Goal: Information Seeking & Learning: Learn about a topic

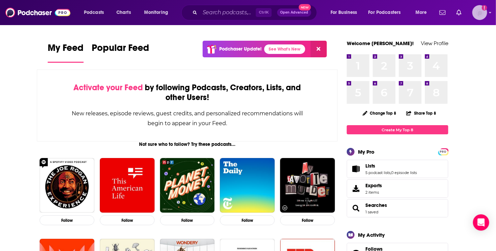
click at [478, 10] on img "Logged in as roneledotsonRAD" at bounding box center [480, 12] width 15 height 15
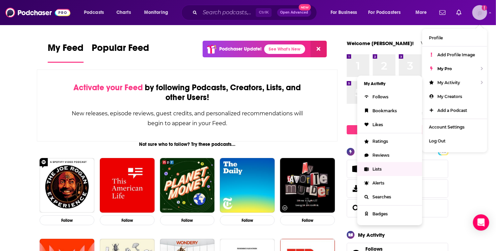
click at [379, 167] on span "Lists" at bounding box center [377, 168] width 9 height 5
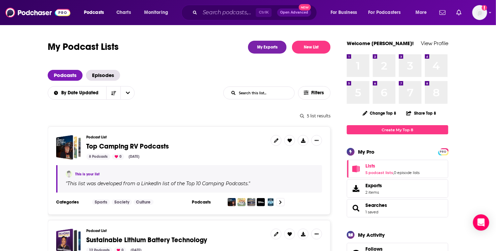
click at [121, 146] on span "Top Camping RV Podcasts" at bounding box center [127, 146] width 83 height 8
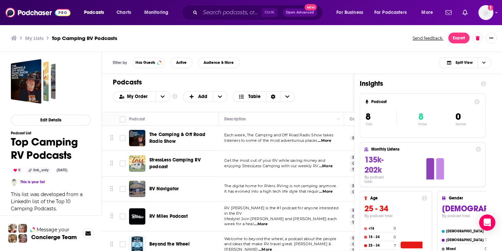
click at [326, 164] on span "...More" at bounding box center [326, 165] width 14 height 5
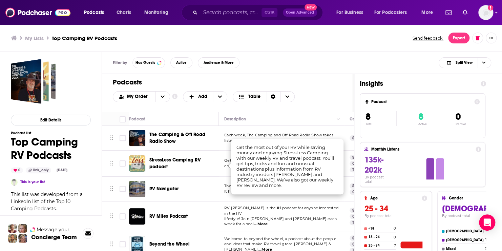
click at [299, 79] on h1 "Podcasts" at bounding box center [225, 82] width 225 height 8
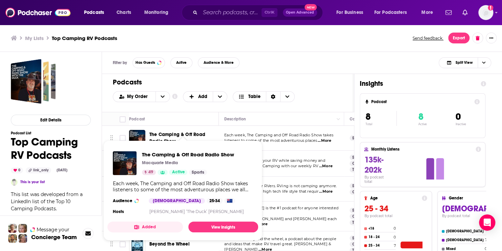
click at [162, 140] on span "The Camping & Off Road Radio Show Macquarie Media 49 Active Sports Each week, T…" at bounding box center [182, 190] width 159 height 108
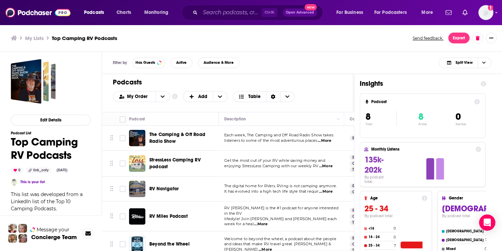
click at [413, 53] on div "Filter by Has Guests Active Audience & More Split View" at bounding box center [302, 63] width 400 height 22
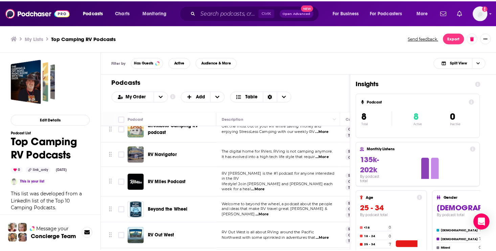
scroll to position [38, 0]
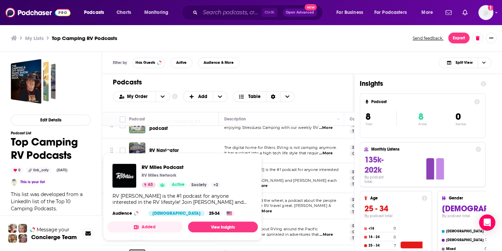
click at [177, 174] on div "RV Miles Network" at bounding box center [181, 174] width 79 height 5
click at [214, 227] on link "View Insights" at bounding box center [223, 226] width 70 height 11
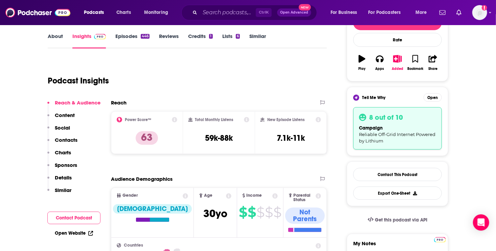
scroll to position [121, 0]
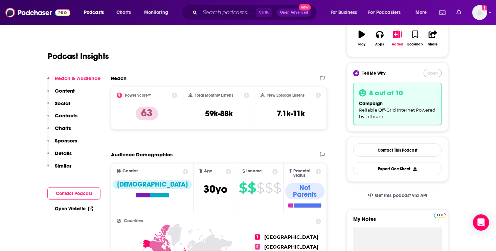
click at [436, 72] on button "Open" at bounding box center [433, 73] width 18 height 8
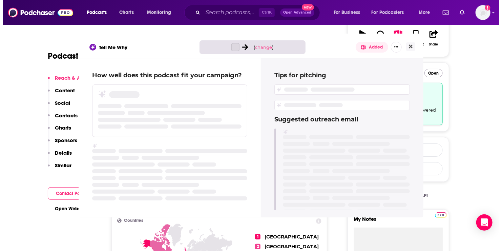
scroll to position [0, 0]
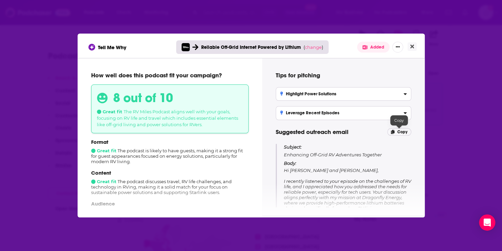
click at [402, 131] on span "Copy" at bounding box center [402, 131] width 10 height 5
click at [307, 95] on h3 "Highlight Power Solutions" at bounding box center [308, 93] width 56 height 5
click at [0, 0] on input "Highlight Power Solutions Emphasize how your lithium batteries can improve the …" at bounding box center [0, 0] width 0 height 0
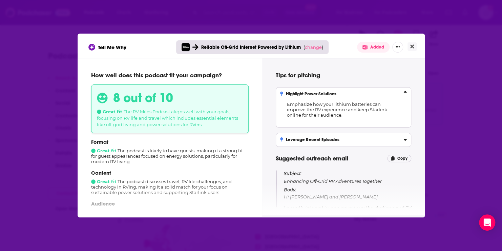
click at [303, 138] on h3 "Leverage Recent Episodes" at bounding box center [309, 139] width 59 height 5
click at [0, 0] on input "Leverage Recent Episodes Reference recent discussions on RV challenges and tech…" at bounding box center [0, 0] width 0 height 0
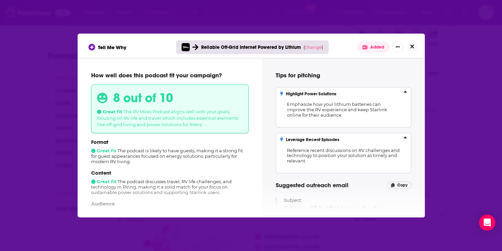
click at [412, 48] on icon "Close" at bounding box center [412, 46] width 4 height 5
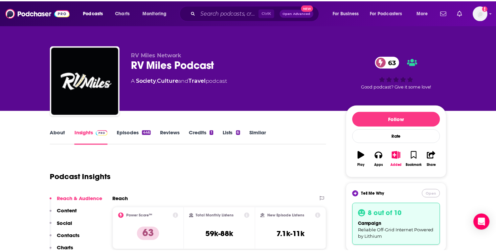
scroll to position [121, 0]
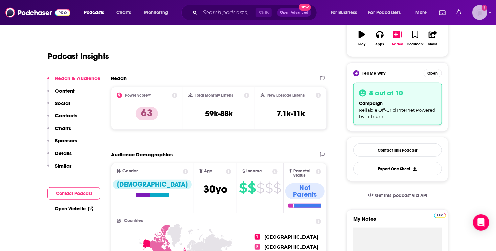
click at [484, 12] on img "Logged in as roneledotsonRAD" at bounding box center [480, 12] width 15 height 15
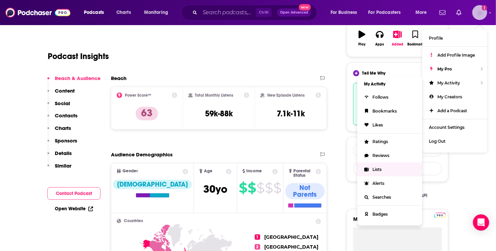
click at [379, 168] on span "Lists" at bounding box center [377, 169] width 9 height 5
